Goal: Check status

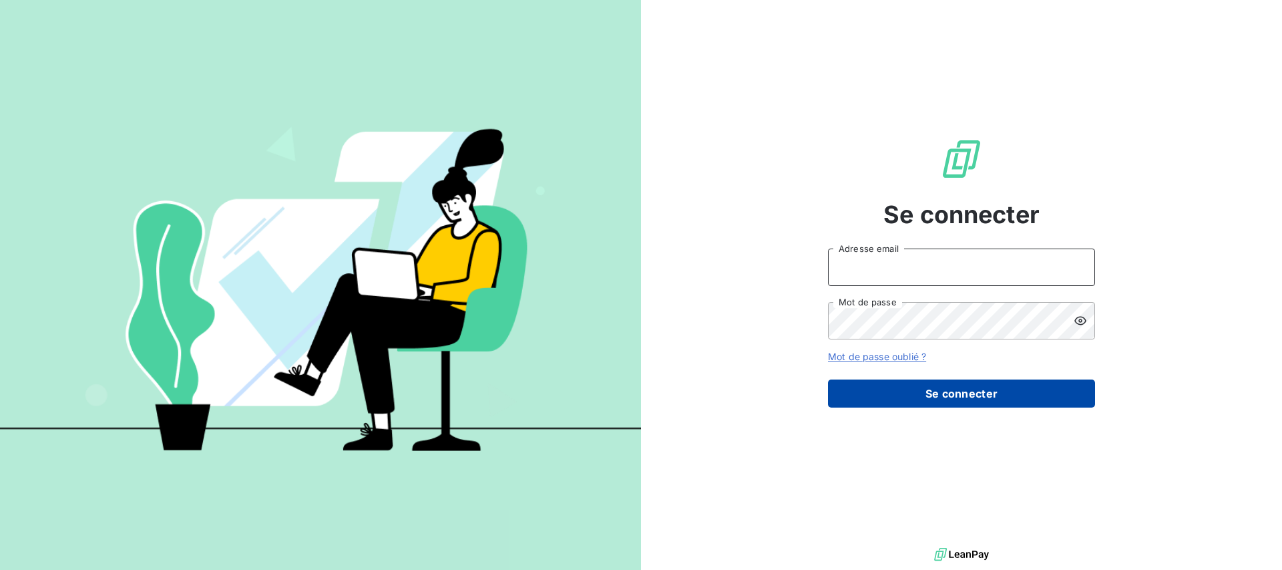
type input "[PERSON_NAME][EMAIL_ADDRESS][PERSON_NAME][DOMAIN_NAME]"
click at [1002, 394] on button "Se connecter" at bounding box center [961, 393] width 267 height 28
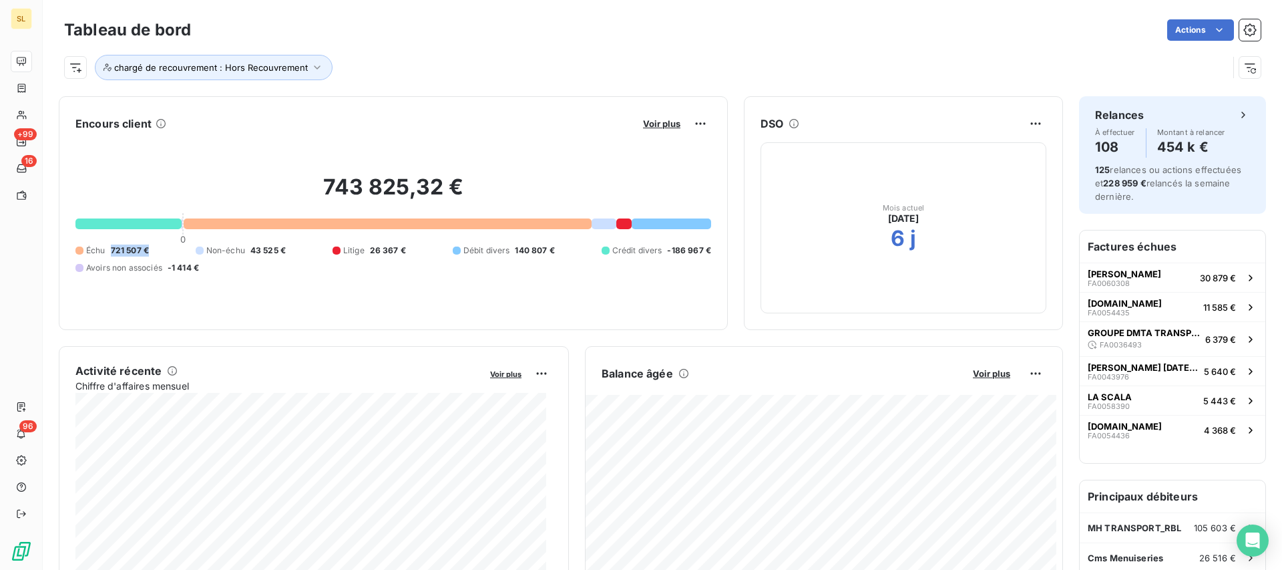
drag, startPoint x: 109, startPoint y: 251, endPoint x: 149, endPoint y: 252, distance: 40.1
click at [149, 252] on div "Échu 721 507 €" at bounding box center [111, 250] width 73 height 12
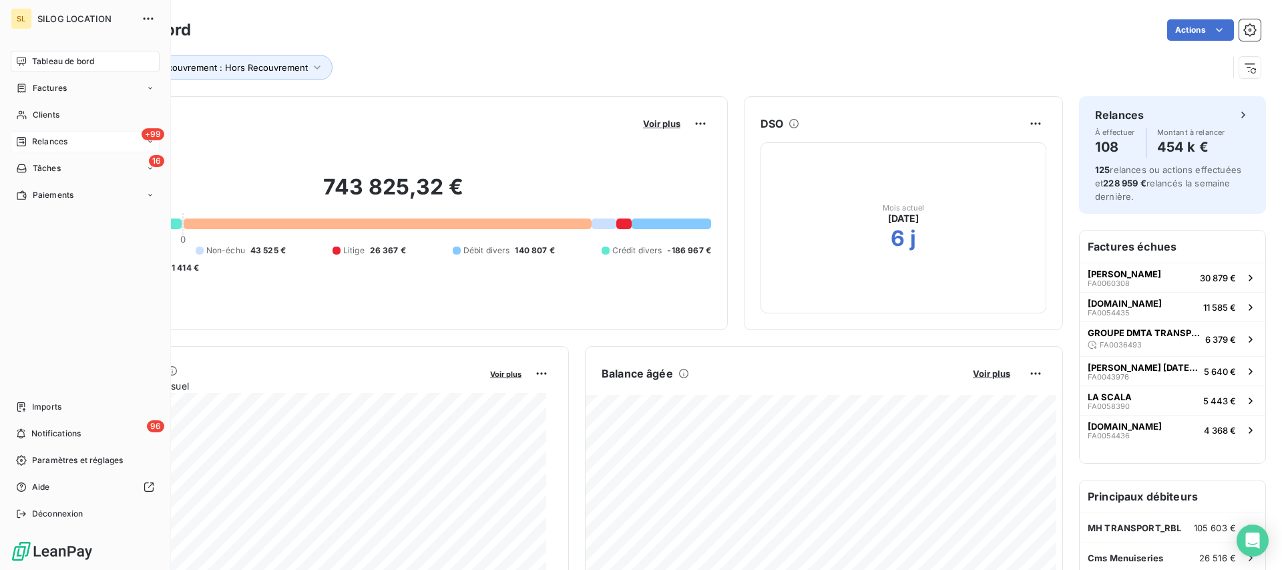
click at [75, 136] on div "+99 Relances" at bounding box center [85, 141] width 149 height 21
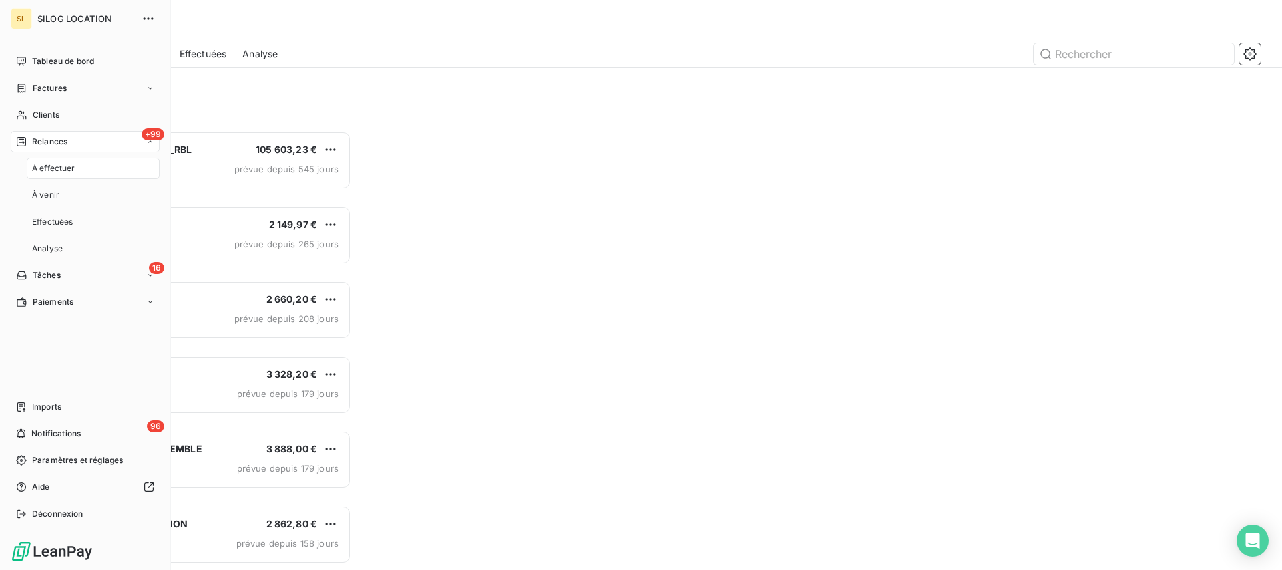
scroll to position [426, 275]
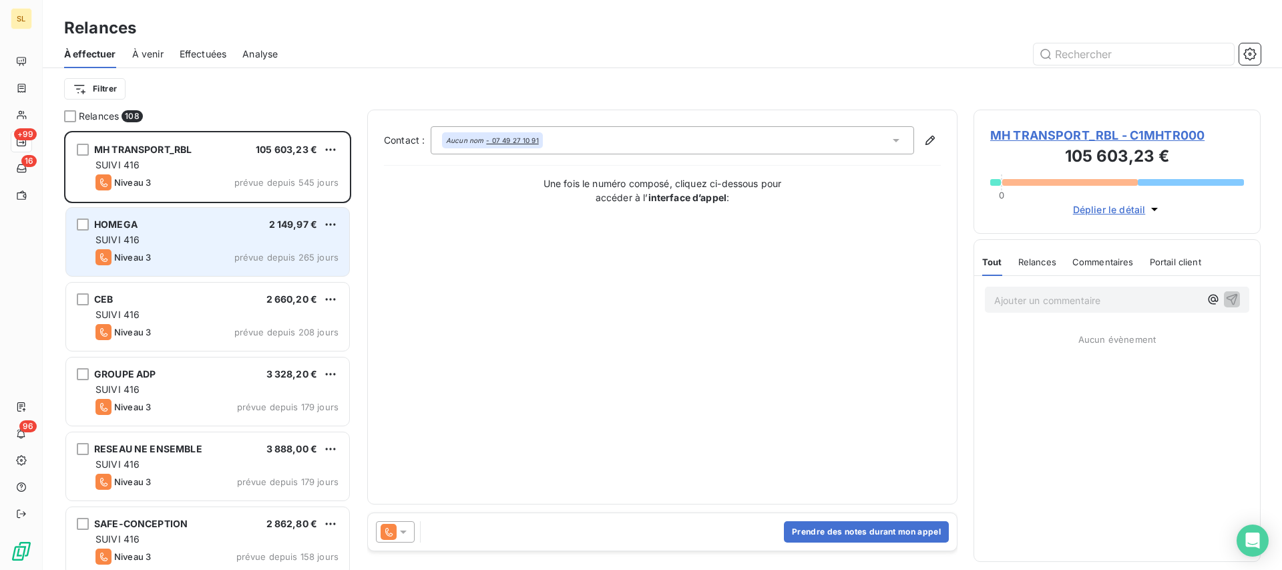
click at [294, 242] on div "SUIVI 416" at bounding box center [217, 239] width 243 height 13
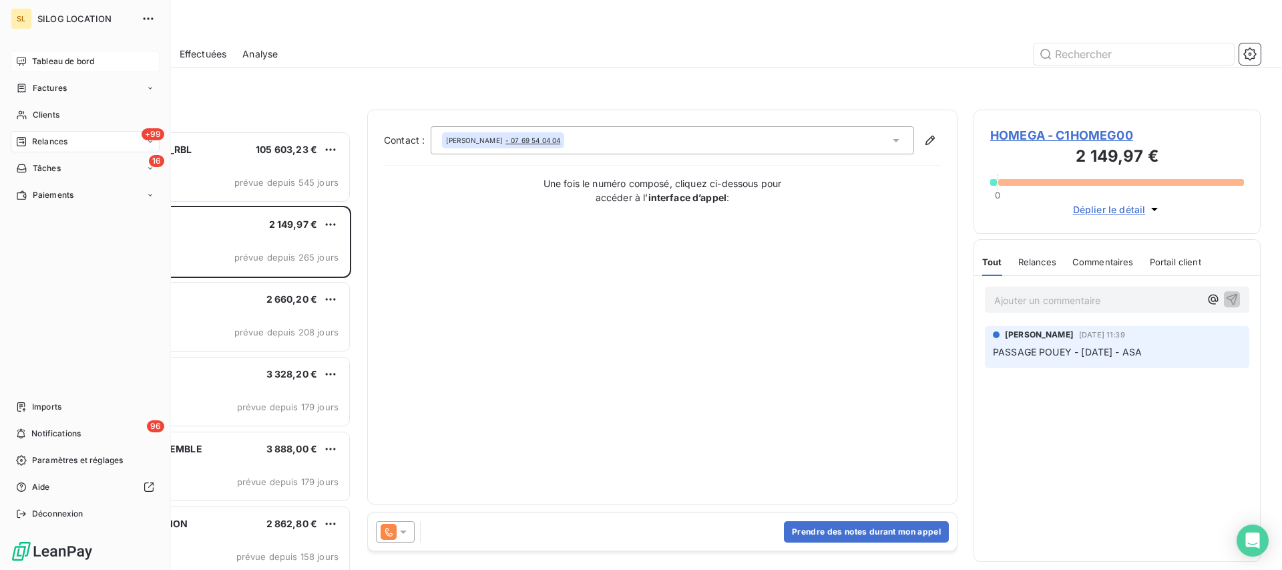
click at [57, 65] on span "Tableau de bord" at bounding box center [63, 61] width 62 height 12
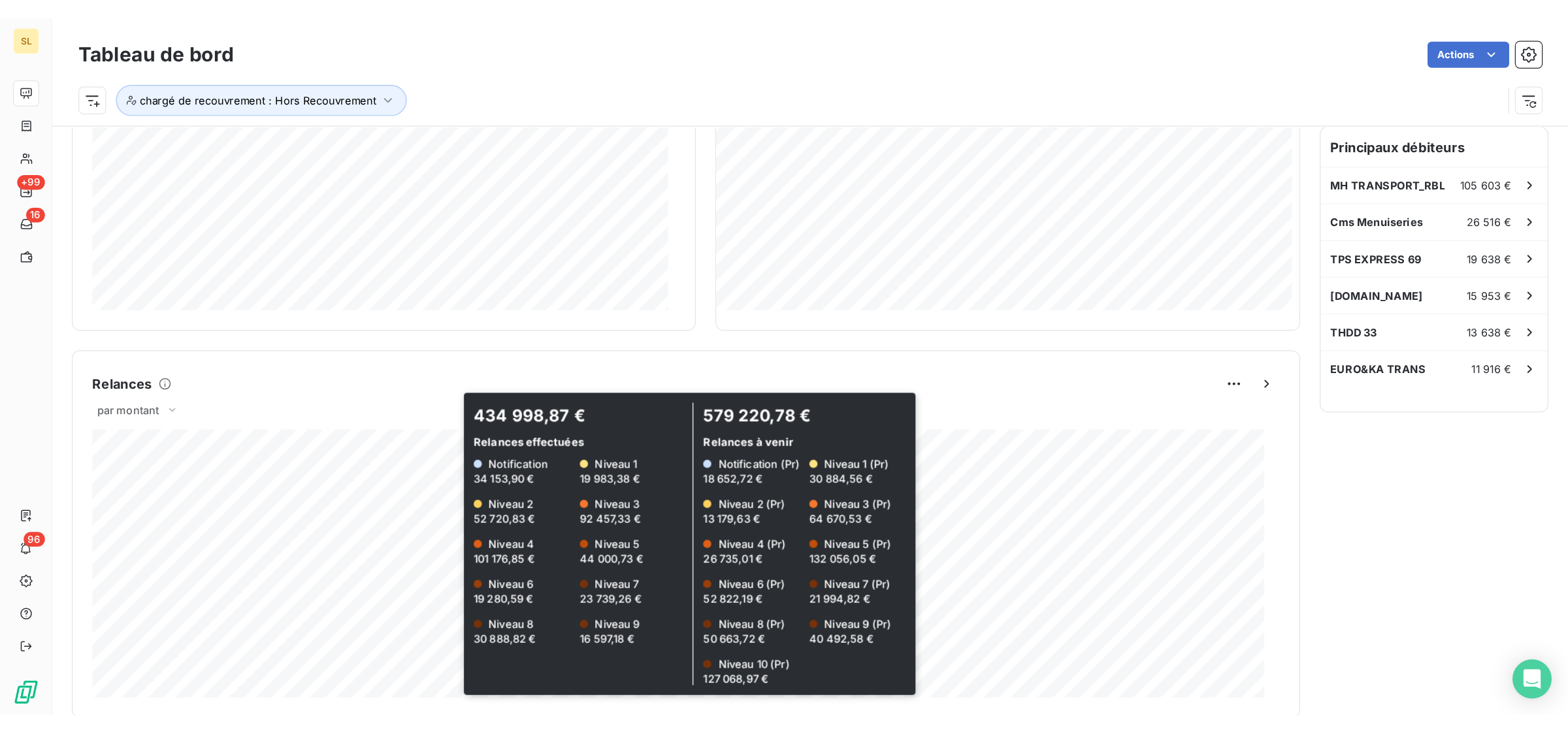
scroll to position [390, 0]
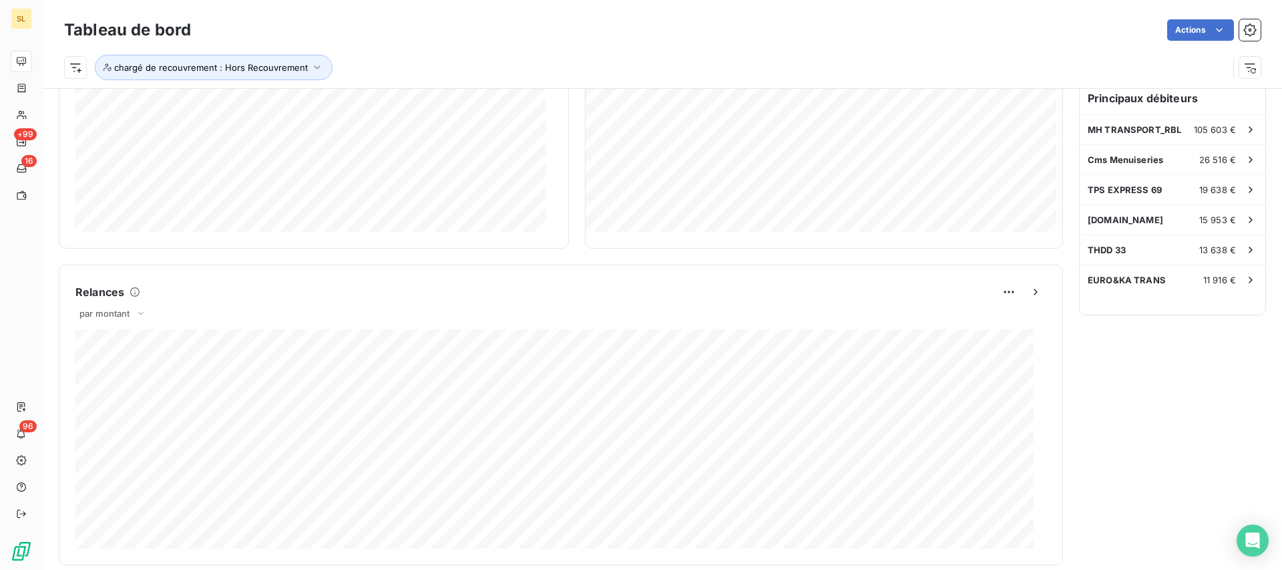
click at [1090, 432] on div "Relances À effectuer 108 Montant à relancer 454 k € 125 relances ou actions eff…" at bounding box center [1172, 290] width 187 height 1184
